Goal: Information Seeking & Learning: Learn about a topic

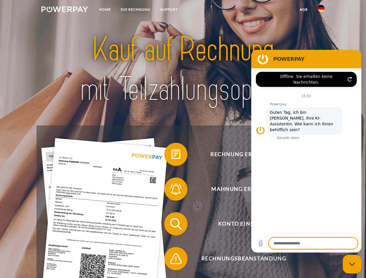
click at [65, 10] on img at bounding box center [64, 9] width 47 height 6
click at [321, 10] on img at bounding box center [321, 8] width 7 height 7
click at [304, 10] on link "agb" at bounding box center [304, 9] width 18 height 10
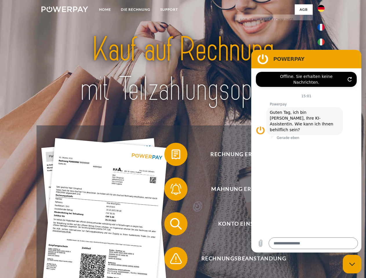
click at [172, 156] on span at bounding box center [167, 154] width 29 height 29
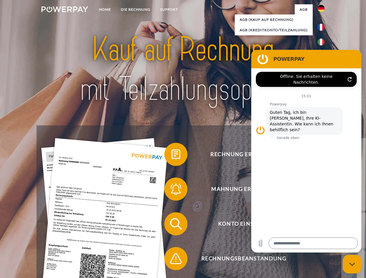
click at [172, 191] on span at bounding box center [167, 189] width 29 height 29
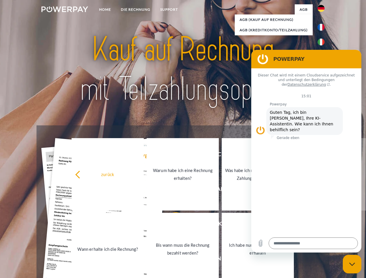
click at [172, 225] on link "Bis wann muss die Rechnung bezahlt werden?" at bounding box center [183, 249] width 72 height 72
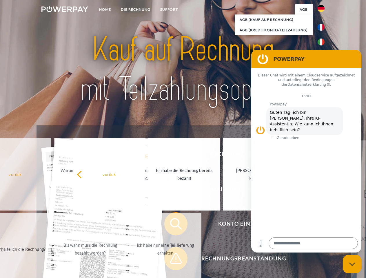
click at [172, 260] on span at bounding box center [167, 258] width 29 height 29
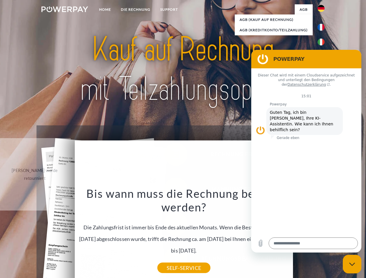
click at [352, 264] on icon "Messaging-Fenster schließen" at bounding box center [352, 265] width 6 height 4
type textarea "*"
